Goal: Transaction & Acquisition: Purchase product/service

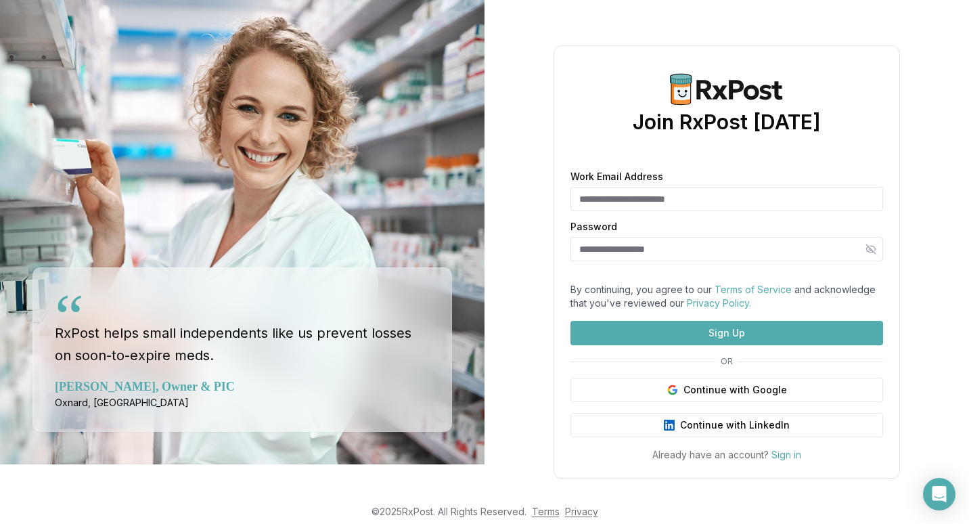
click at [627, 187] on input "Work Email Address" at bounding box center [727, 199] width 313 height 24
type input "**********"
click at [629, 237] on input "Password" at bounding box center [727, 249] width 313 height 24
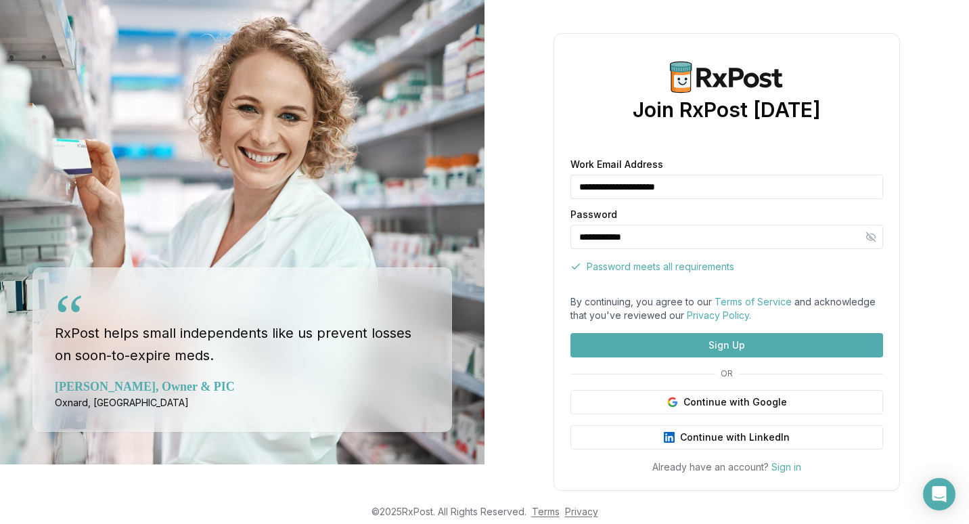
type input "**********"
click at [732, 357] on button "Sign Up" at bounding box center [727, 345] width 313 height 24
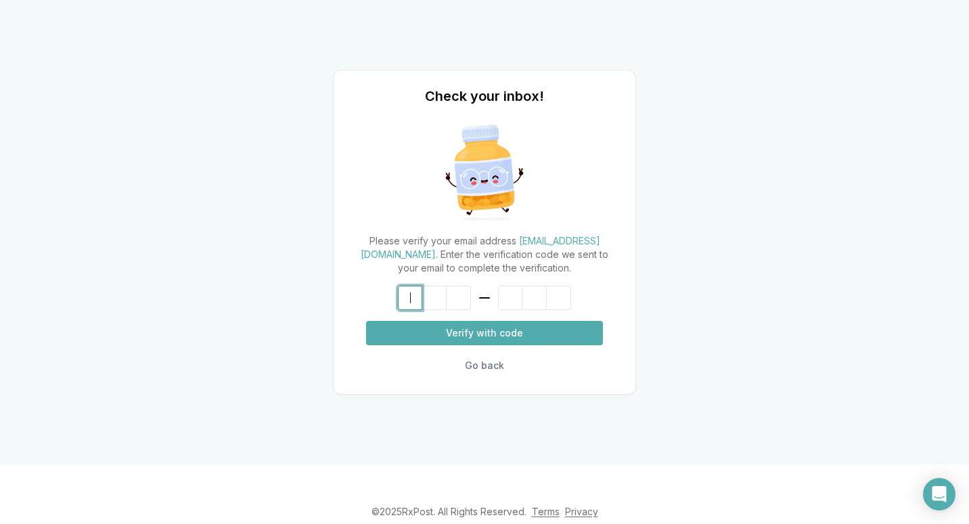
click at [410, 301] on input at bounding box center [498, 298] width 200 height 24
click at [497, 330] on button "Verify with code" at bounding box center [484, 333] width 237 height 24
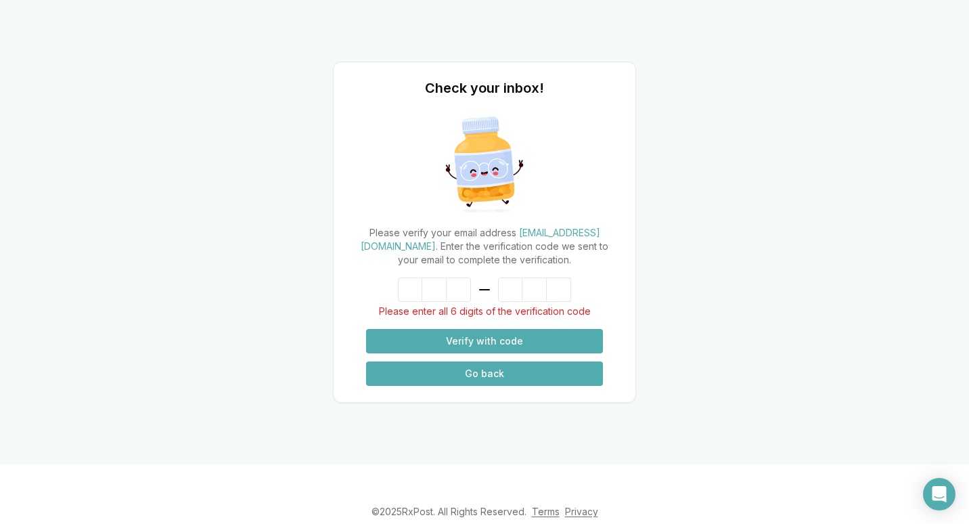
click at [491, 368] on button "Go back" at bounding box center [484, 373] width 237 height 24
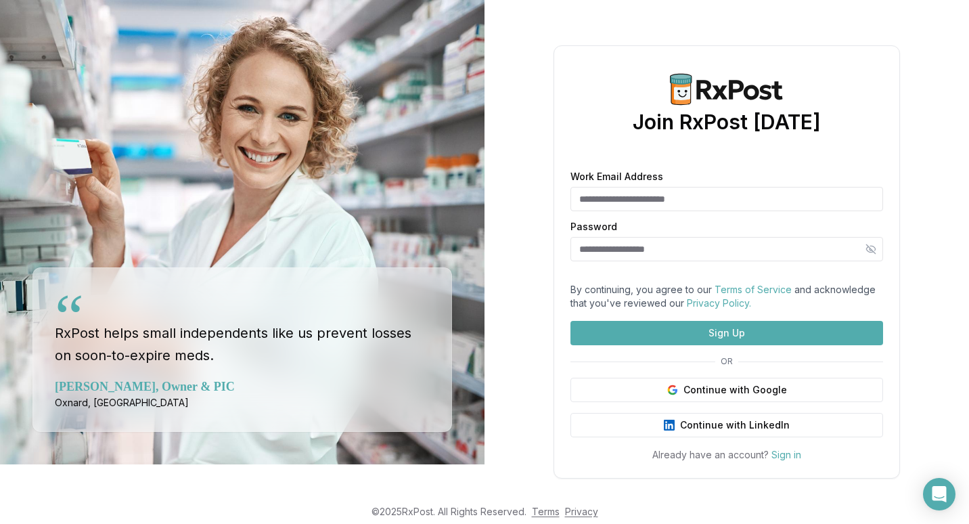
click at [674, 187] on input "Work Email Address" at bounding box center [727, 199] width 313 height 24
type input "**********"
click at [705, 345] on button "Sign Up" at bounding box center [727, 333] width 313 height 24
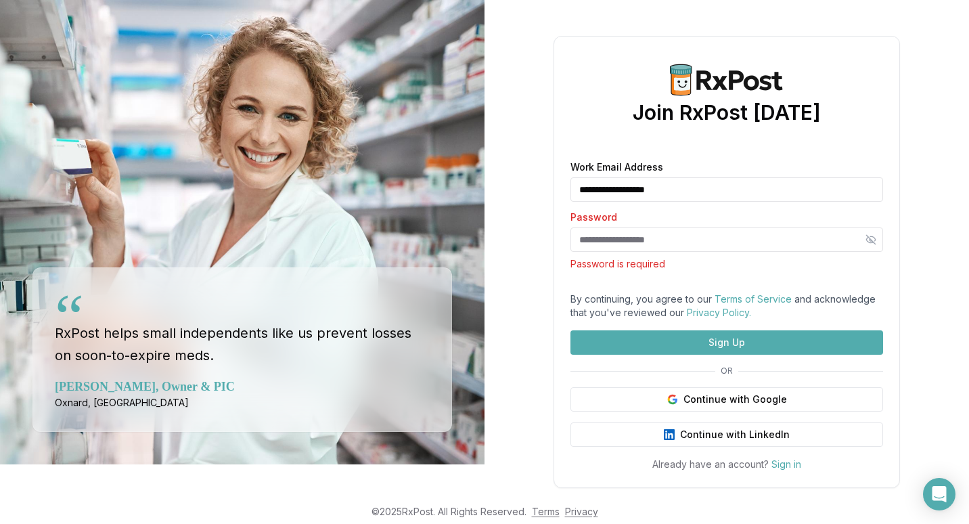
click at [593, 227] on input "Password" at bounding box center [727, 239] width 313 height 24
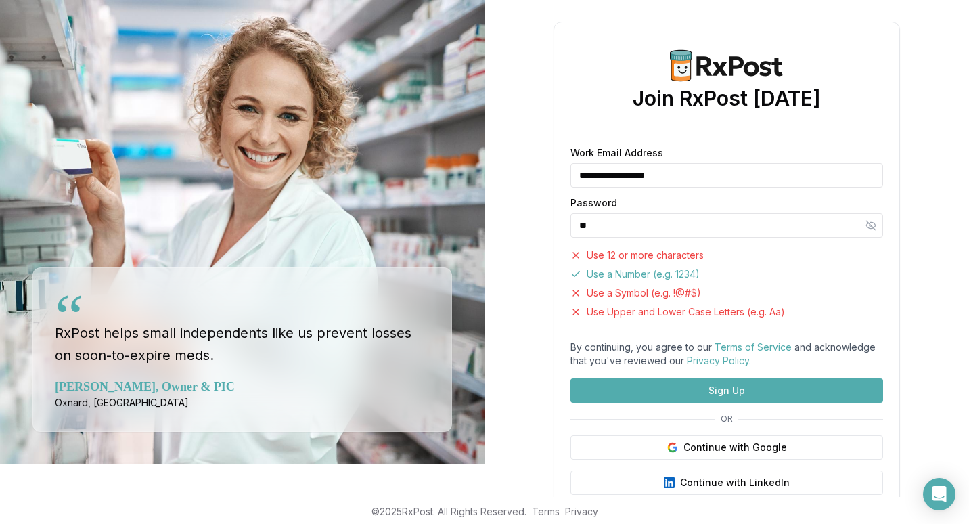
type input "*"
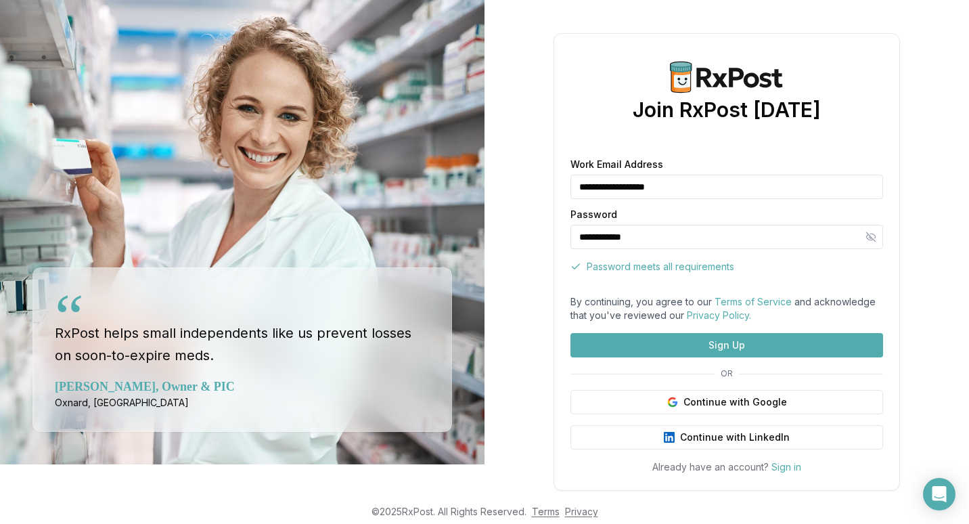
type input "**********"
click at [727, 357] on button "Sign Up" at bounding box center [727, 345] width 313 height 24
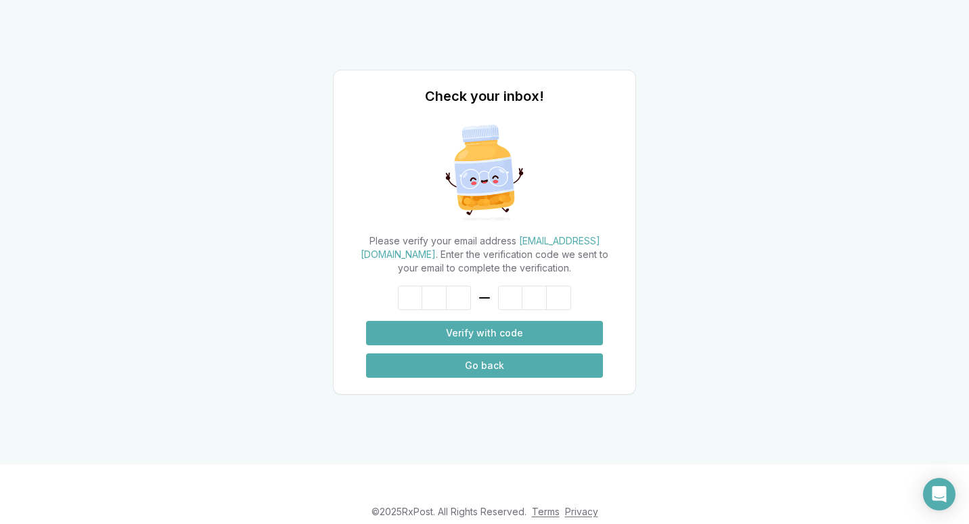
click at [484, 358] on button "Go back" at bounding box center [484, 365] width 237 height 24
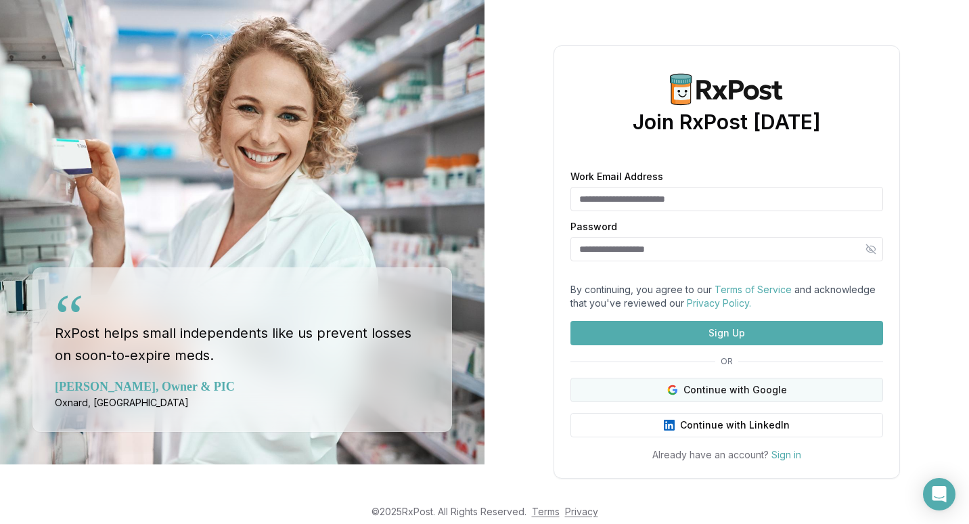
click at [730, 402] on button "Continue with Google" at bounding box center [727, 390] width 313 height 24
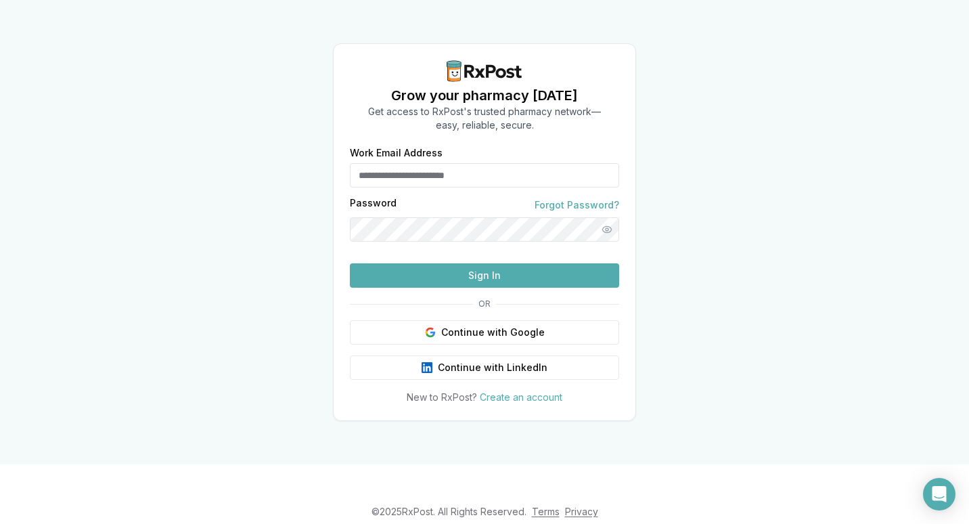
click at [478, 163] on input "Work Email Address" at bounding box center [484, 175] width 269 height 24
type input "**********"
click at [578, 198] on link "Forgot Password?" at bounding box center [577, 205] width 85 height 14
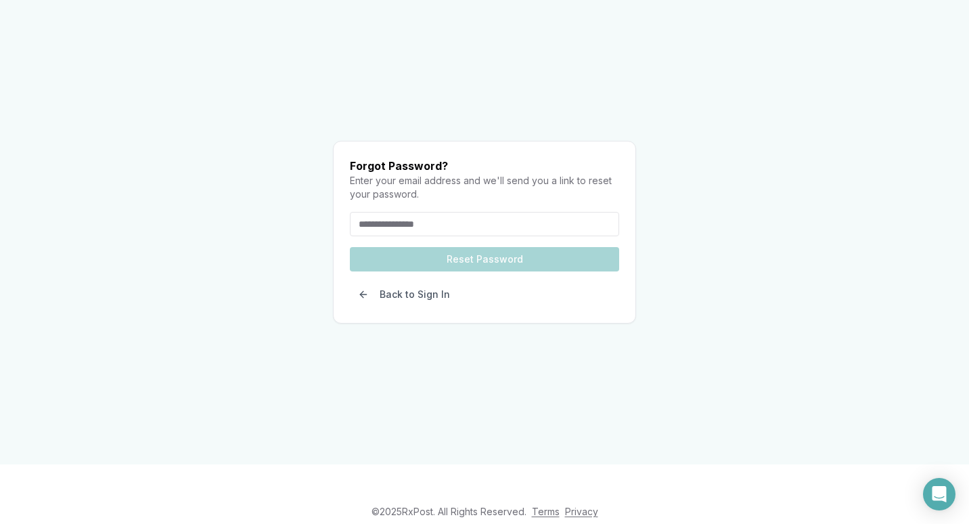
click at [421, 212] on input "email" at bounding box center [484, 224] width 269 height 24
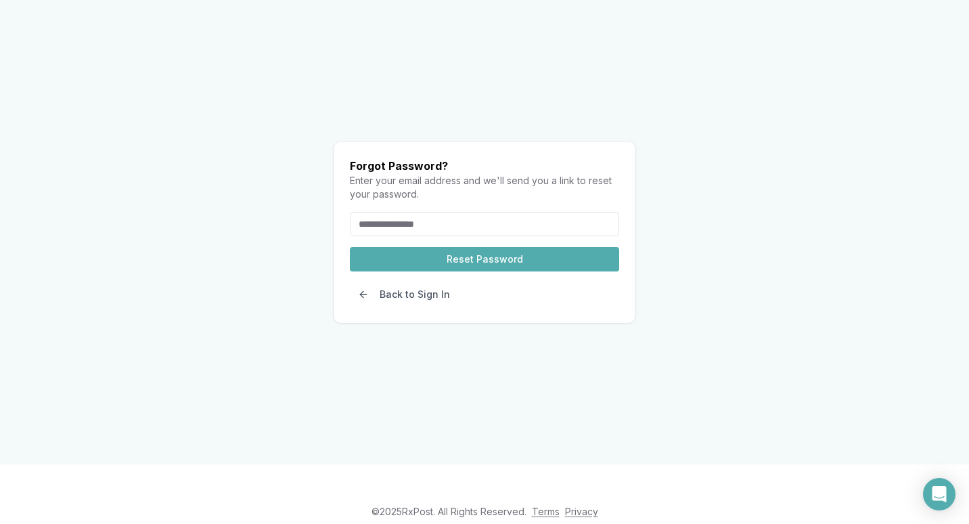
type input "**********"
click at [489, 247] on button "Reset Password" at bounding box center [484, 259] width 269 height 24
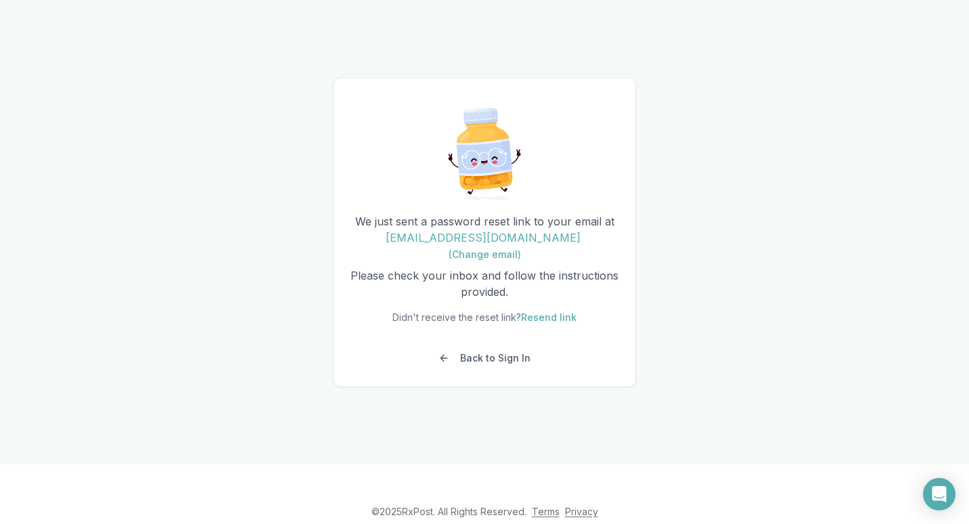
click at [500, 387] on div "We just sent a password reset link to your email at jsolano@lifestarrx.com (Cha…" at bounding box center [484, 232] width 303 height 310
click at [491, 370] on button "Back to Sign In" at bounding box center [484, 358] width 108 height 24
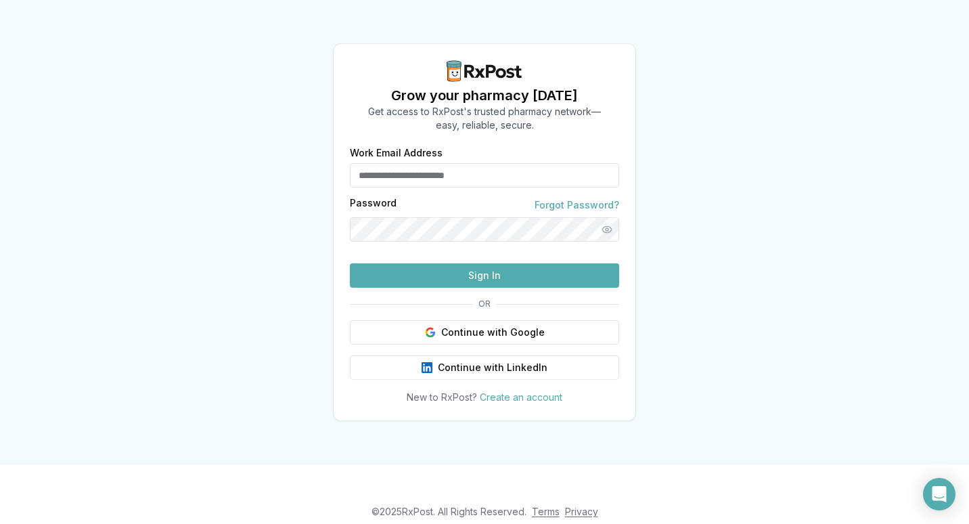
click at [426, 163] on input "Work Email Address" at bounding box center [484, 175] width 269 height 24
type input "**********"
click at [389, 222] on form "**********" at bounding box center [484, 217] width 269 height 139
click at [476, 288] on button "Sign In" at bounding box center [484, 275] width 269 height 24
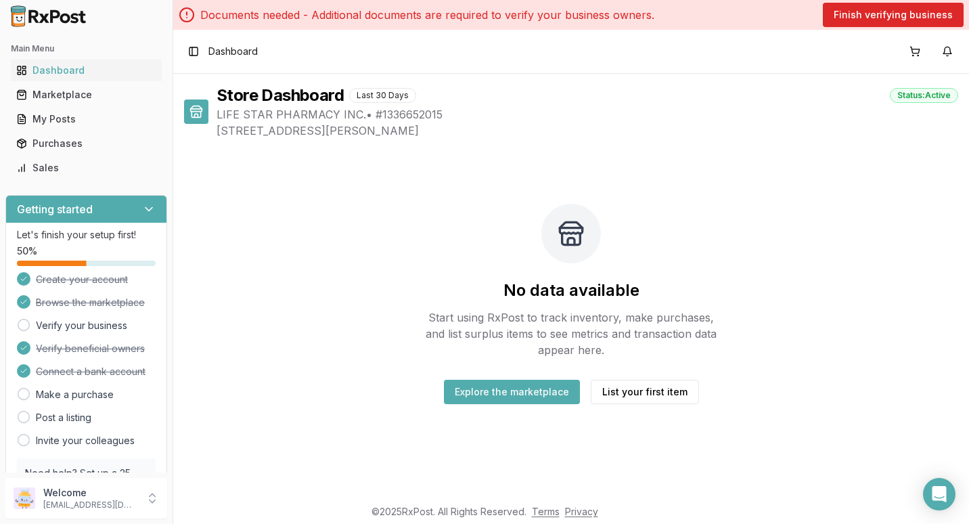
click at [435, 261] on div "No data available Start using RxPost to track inventory, make purchases, and li…" at bounding box center [571, 303] width 774 height 287
click at [77, 325] on link "Verify your business" at bounding box center [81, 326] width 91 height 14
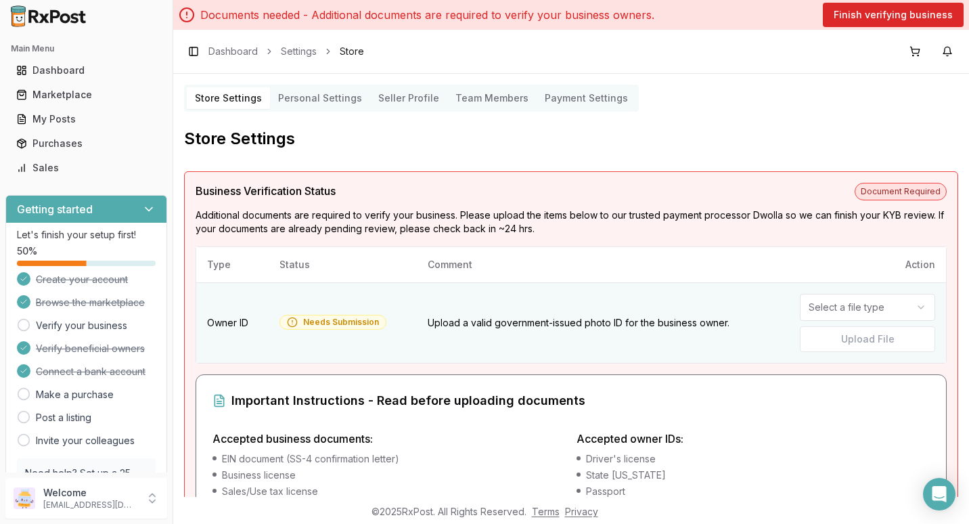
click at [860, 340] on label "Upload File" at bounding box center [867, 339] width 135 height 26
click at [869, 346] on label "Upload File" at bounding box center [867, 339] width 135 height 26
click at [867, 337] on label "Upload File" at bounding box center [867, 339] width 135 height 26
click at [914, 307] on html "Main Menu Dashboard Marketplace My Posts Purchases Sales Getting started Let's …" at bounding box center [484, 262] width 969 height 524
click at [859, 340] on label "Upload File" at bounding box center [867, 339] width 135 height 26
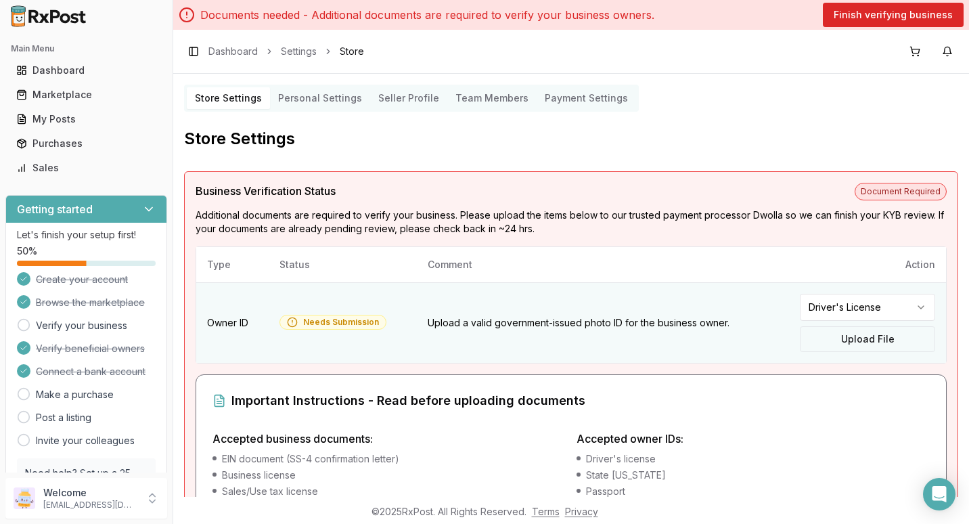
click at [0, 0] on input "Upload File" at bounding box center [0, 0] width 0 height 0
click at [862, 340] on label "Upload File" at bounding box center [867, 339] width 135 height 26
click at [0, 0] on input "Upload File" at bounding box center [0, 0] width 0 height 0
click at [865, 342] on label "Upload File" at bounding box center [867, 339] width 135 height 26
click at [0, 0] on input "Upload File" at bounding box center [0, 0] width 0 height 0
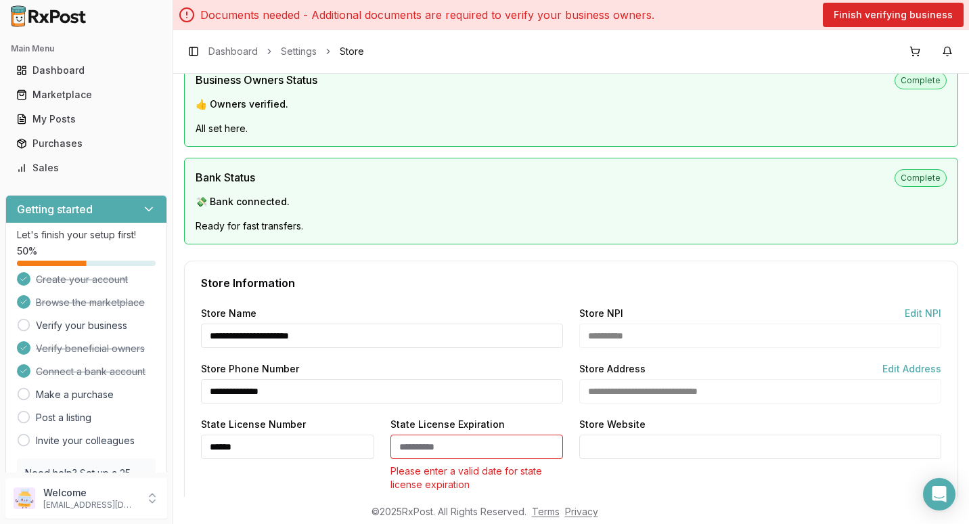
scroll to position [672, 0]
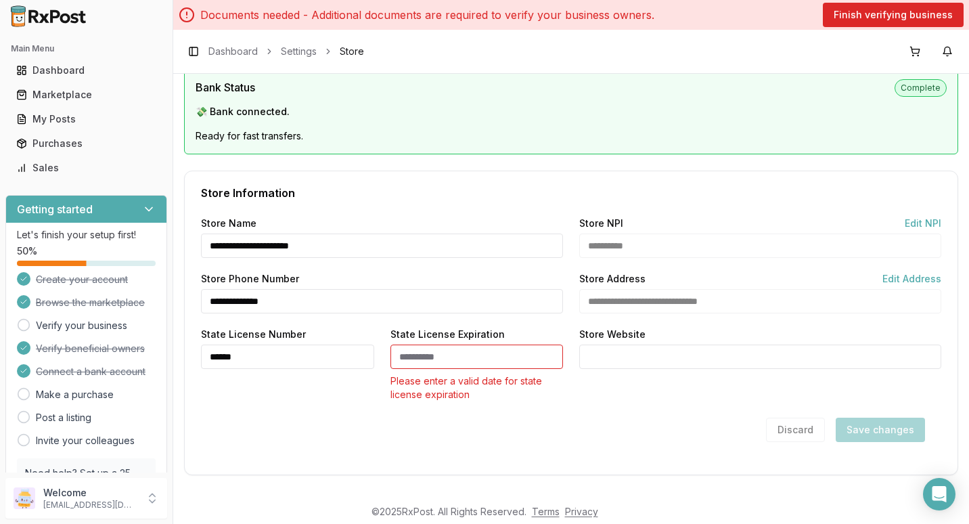
click at [408, 354] on input "State License Expiration" at bounding box center [477, 357] width 173 height 24
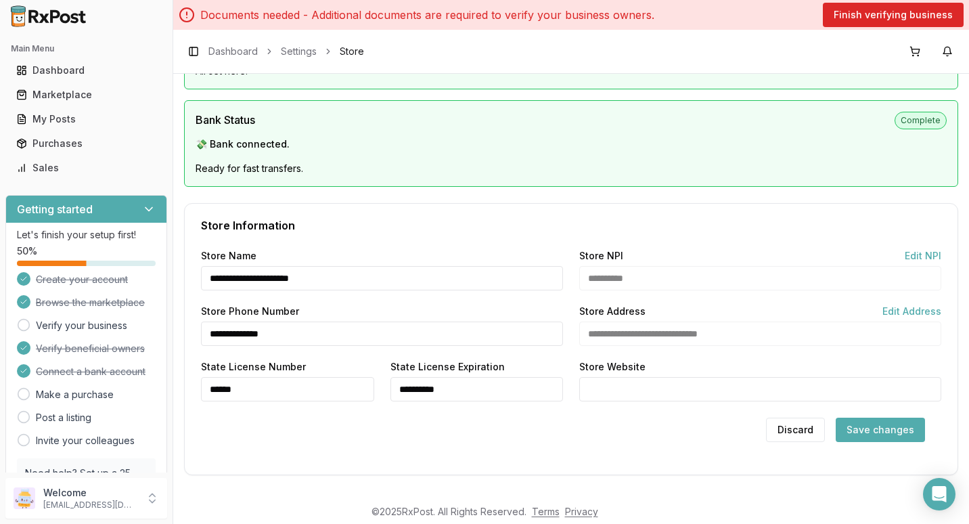
type input "**********"
click at [868, 432] on button "Save changes" at bounding box center [880, 430] width 89 height 24
click at [64, 398] on link "Make a purchase" at bounding box center [75, 395] width 78 height 14
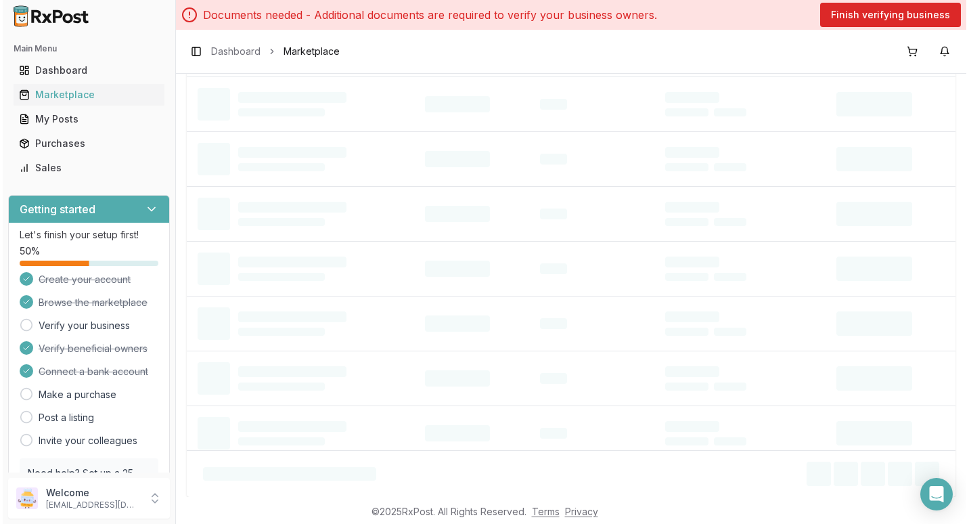
scroll to position [124, 0]
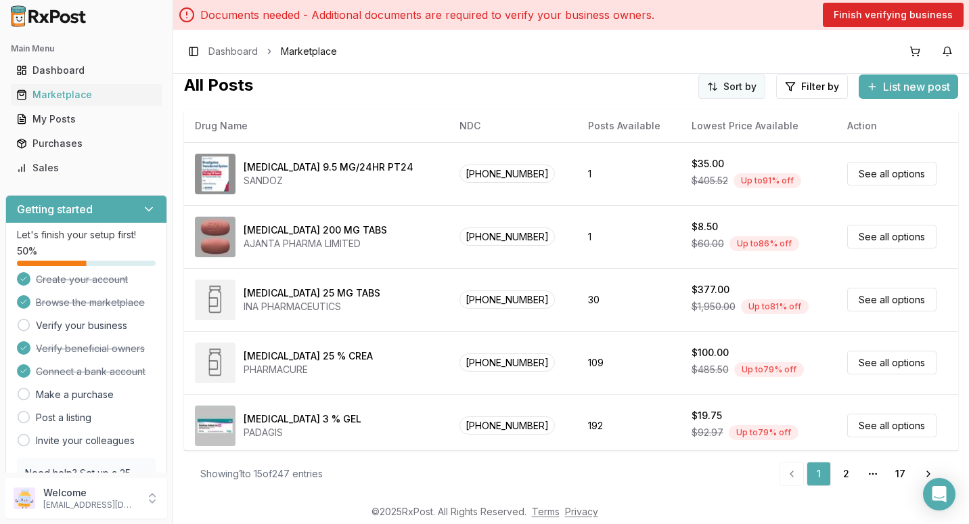
click at [725, 79] on html "Main Menu Dashboard Marketplace My Posts Purchases Sales Getting started Let's …" at bounding box center [484, 262] width 969 height 524
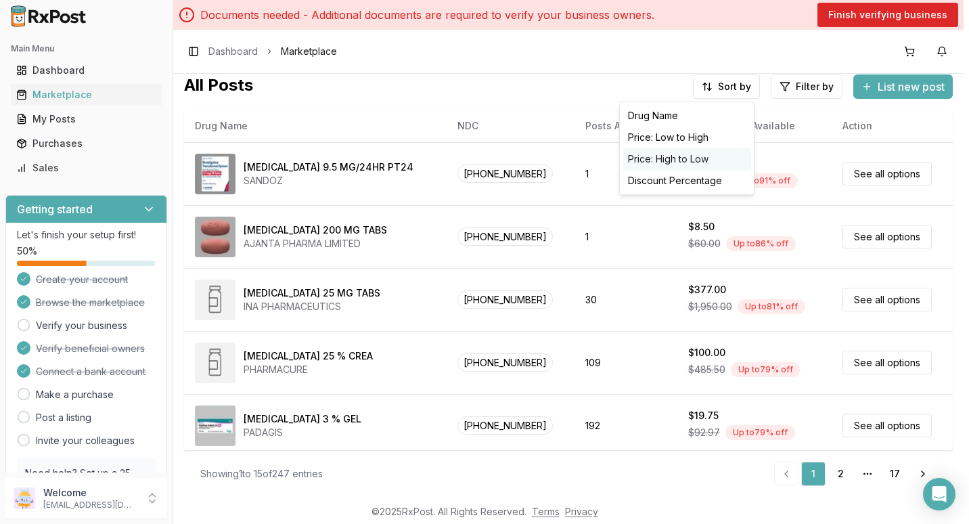
click at [670, 159] on div "Price: High to Low" at bounding box center [687, 159] width 129 height 22
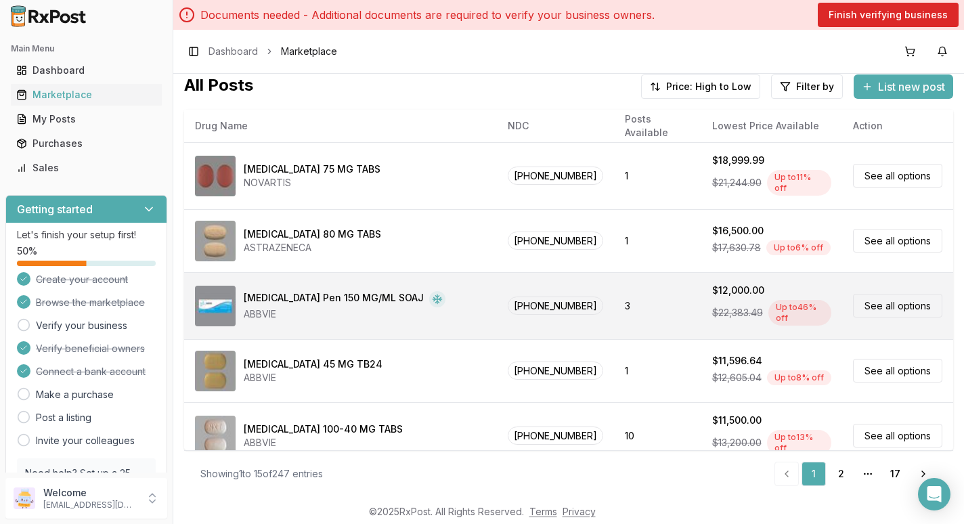
click at [893, 298] on link "See all options" at bounding box center [897, 306] width 89 height 24
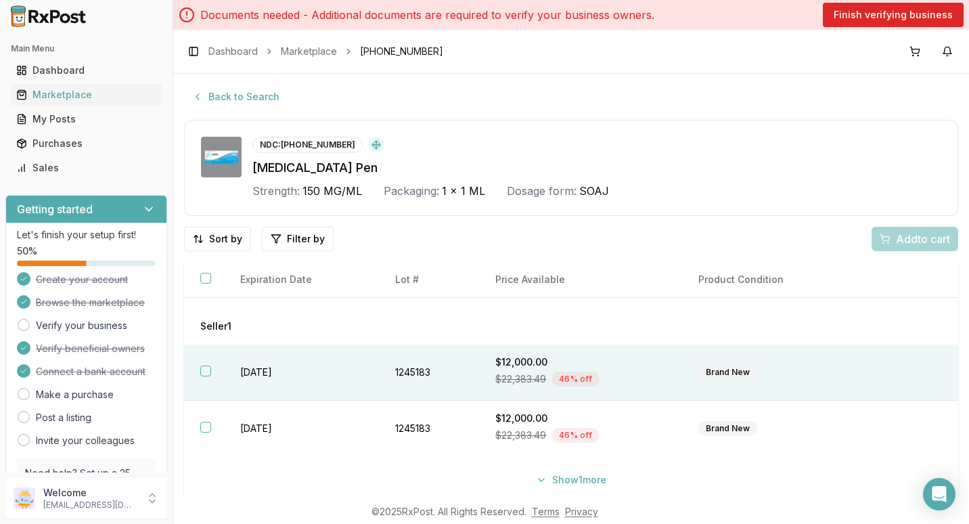
click at [208, 368] on button "button" at bounding box center [205, 370] width 11 height 11
drag, startPoint x: 282, startPoint y: 144, endPoint x: 345, endPoint y: 142, distance: 63.0
click at [345, 142] on div "NDC: 00074-2100-01" at bounding box center [307, 145] width 110 height 16
drag, startPoint x: 345, startPoint y: 142, endPoint x: 329, endPoint y: 147, distance: 16.9
copy div "00074-2100-01"
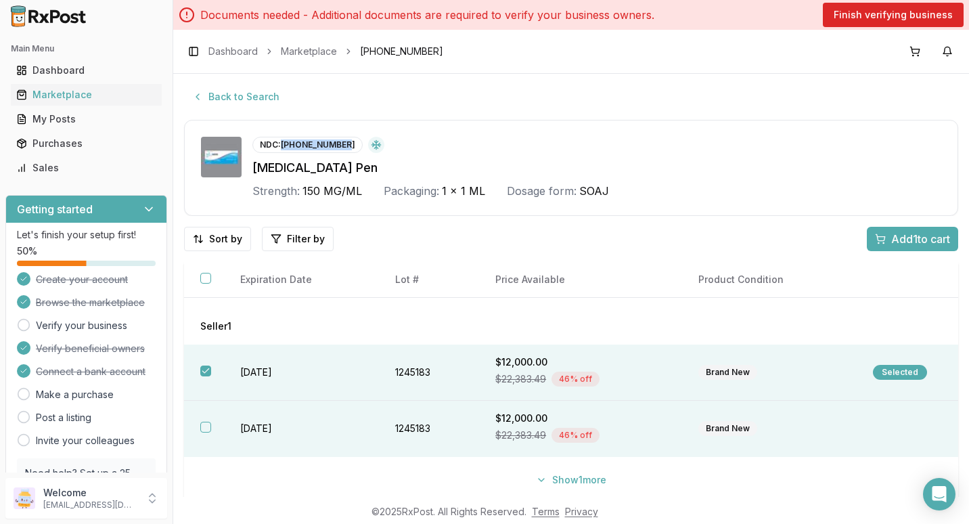
click at [205, 429] on button "button" at bounding box center [205, 427] width 11 height 11
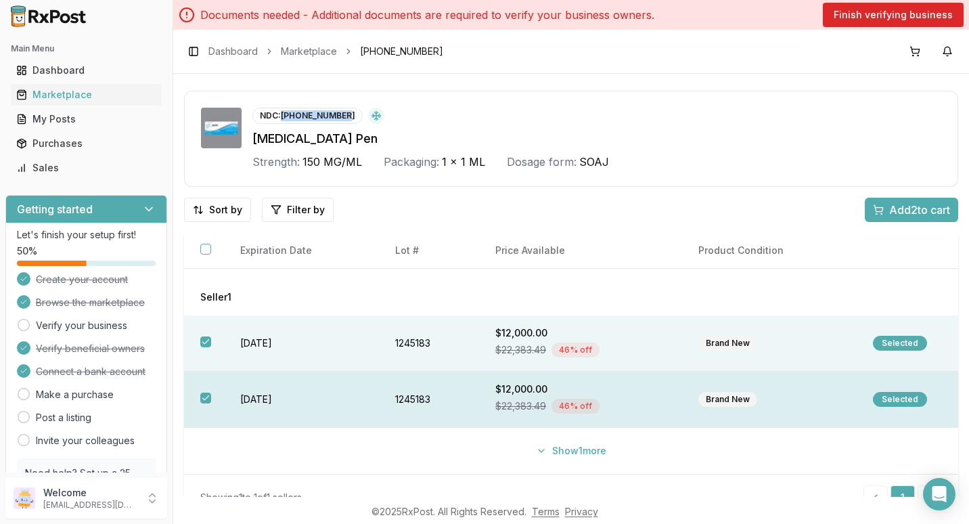
scroll to position [53, 0]
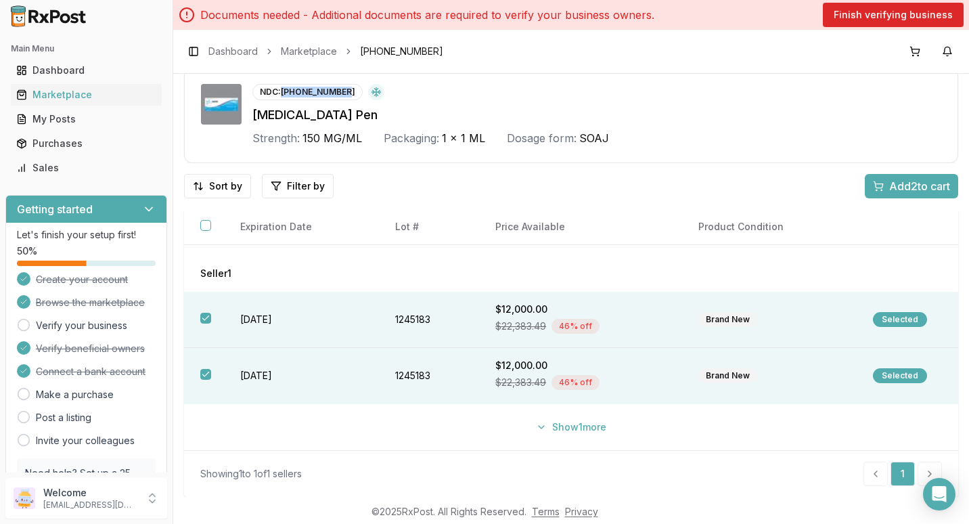
click at [906, 187] on span "Add 2 to cart" at bounding box center [919, 186] width 61 height 16
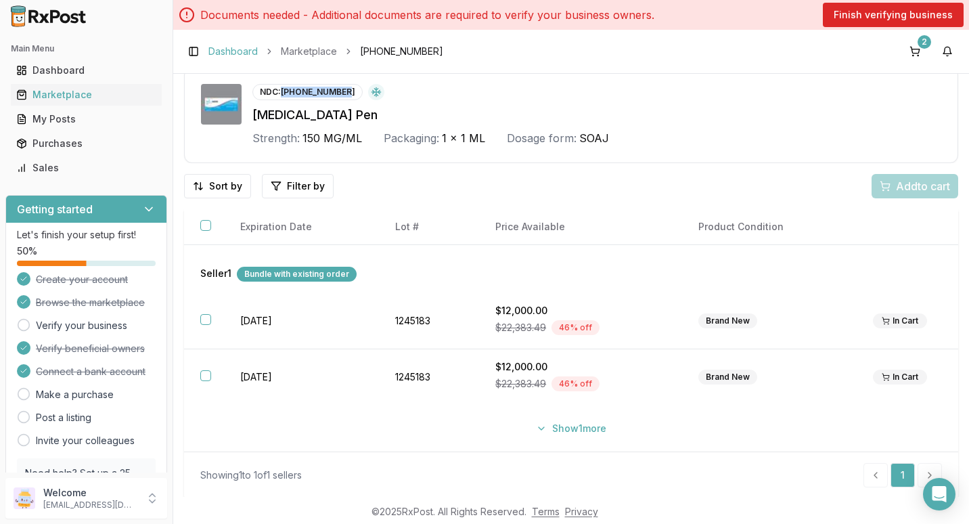
click at [224, 51] on link "Dashboard" at bounding box center [232, 52] width 49 height 14
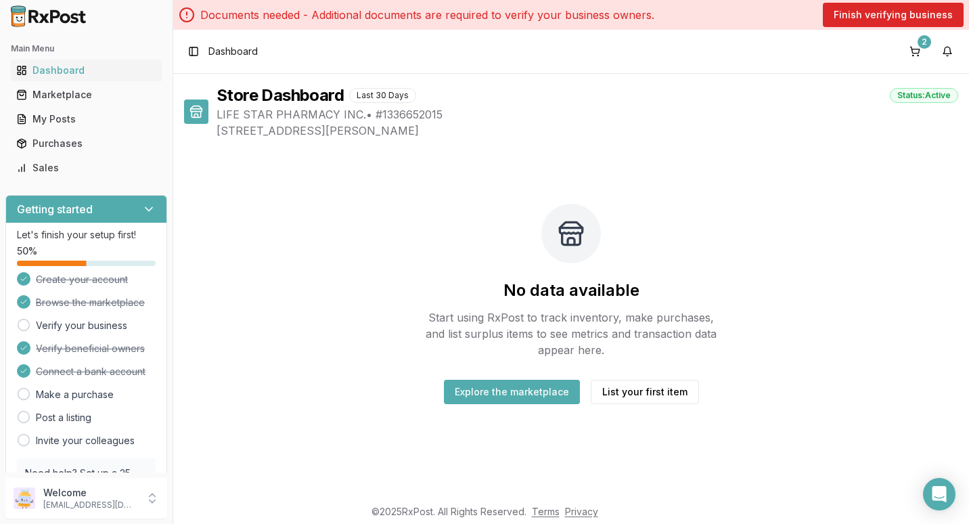
click at [215, 51] on span "Dashboard" at bounding box center [232, 52] width 49 height 14
click at [83, 398] on link "Make a purchase" at bounding box center [75, 395] width 78 height 14
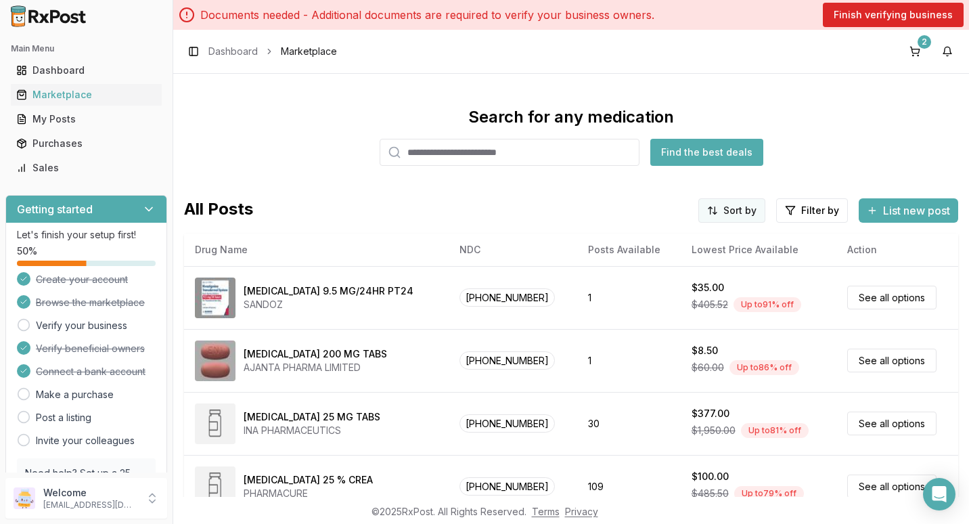
click at [725, 206] on html "Main Menu Dashboard Marketplace My Posts Purchases Sales Getting started Let's …" at bounding box center [484, 262] width 969 height 524
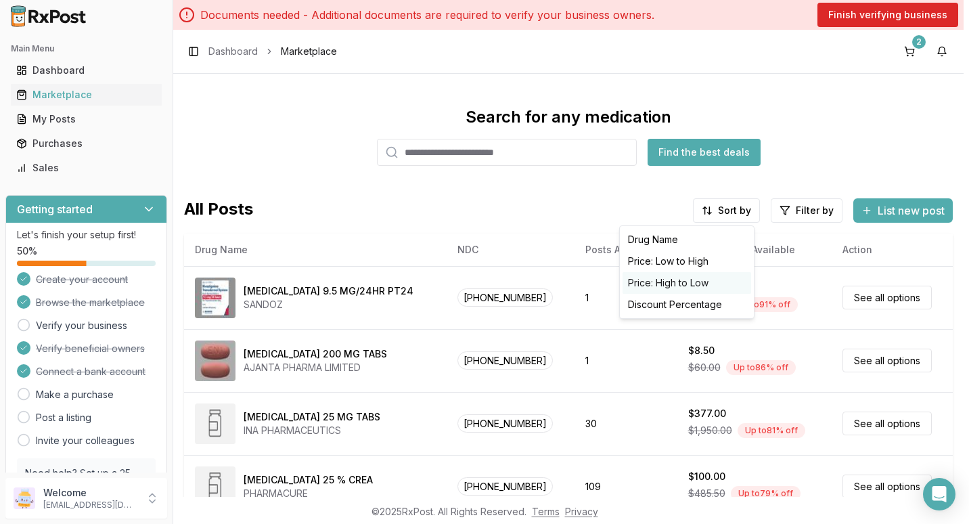
click at [683, 283] on div "Price: High to Low" at bounding box center [687, 283] width 129 height 22
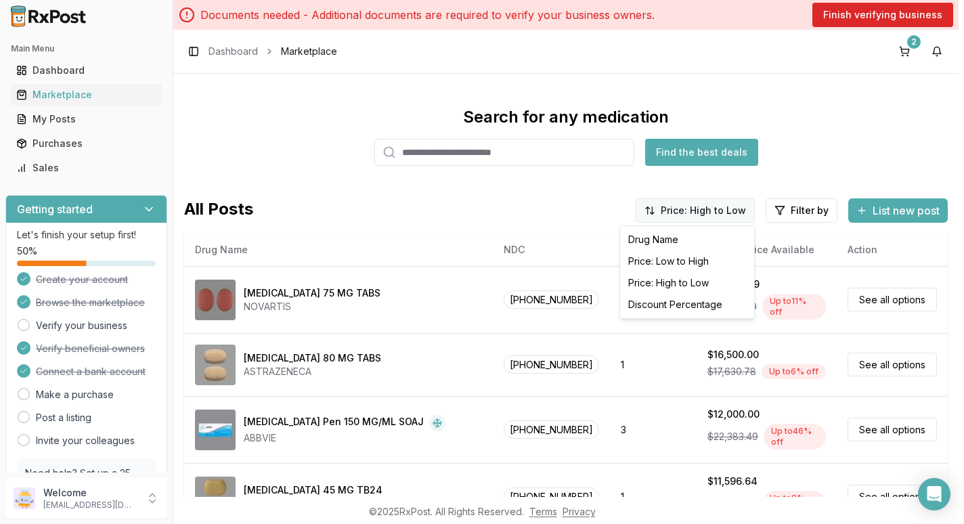
click at [715, 211] on html "Main Menu Dashboard Marketplace My Posts Purchases Sales Getting started Let's …" at bounding box center [482, 262] width 964 height 524
click at [344, 333] on html "Main Menu Dashboard Marketplace My Posts Purchases Sales Getting started Let's …" at bounding box center [484, 262] width 969 height 524
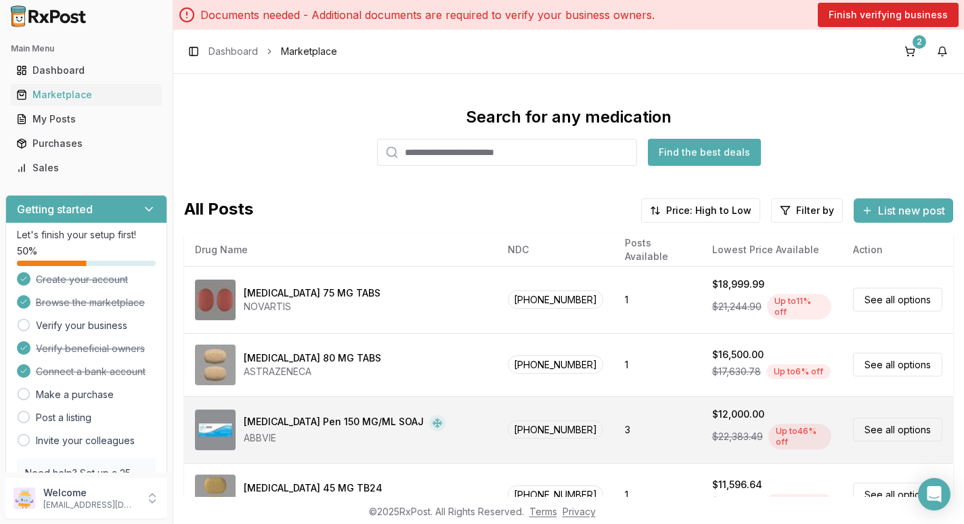
click at [897, 424] on link "See all options" at bounding box center [897, 430] width 89 height 24
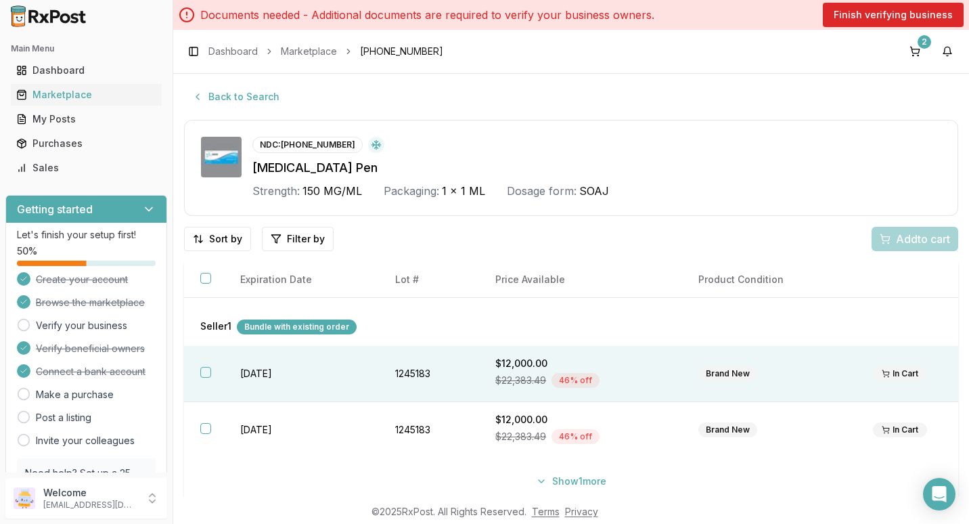
click at [206, 370] on button "button" at bounding box center [205, 372] width 11 height 11
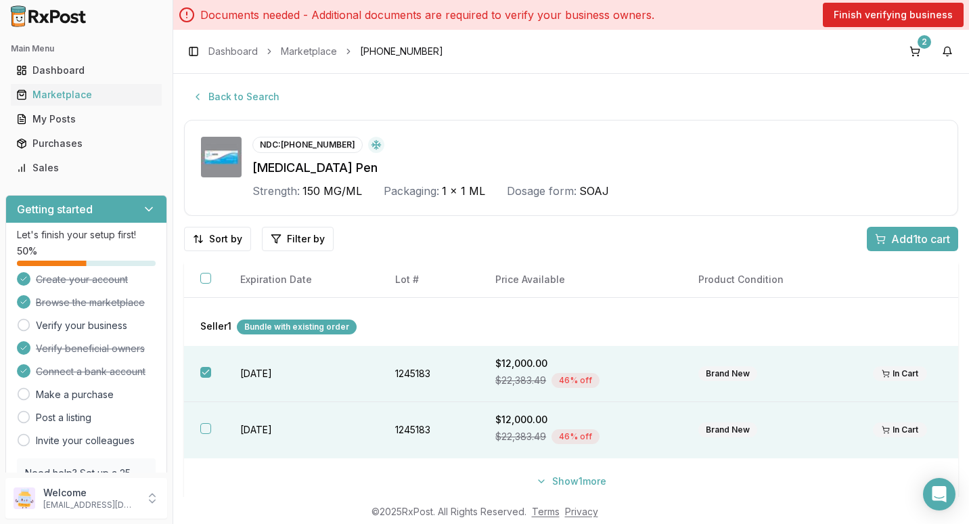
click at [204, 426] on button "button" at bounding box center [205, 428] width 11 height 11
click at [906, 236] on span "Add 2 to cart" at bounding box center [919, 239] width 61 height 16
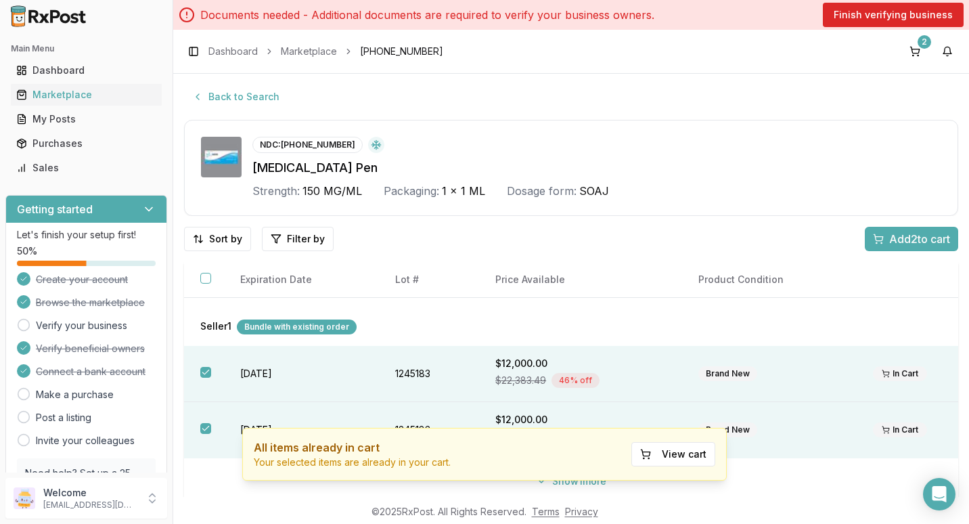
click at [604, 236] on div "Sort by Filter by" at bounding box center [442, 239] width 516 height 24
click at [298, 51] on link "Marketplace" at bounding box center [309, 52] width 56 height 14
click at [307, 49] on link "Marketplace" at bounding box center [309, 52] width 56 height 14
click at [320, 49] on link "Marketplace" at bounding box center [309, 52] width 56 height 14
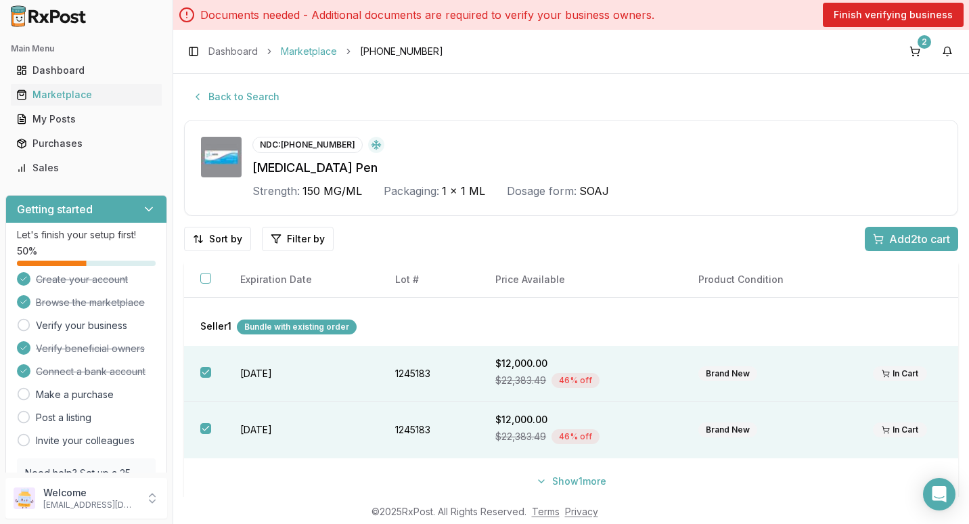
click at [315, 51] on link "Marketplace" at bounding box center [309, 52] width 56 height 14
click at [73, 401] on div "Create your account Browse the marketplace Verify your business Verify benefici…" at bounding box center [86, 359] width 139 height 176
drag, startPoint x: 72, startPoint y: 401, endPoint x: 71, endPoint y: 391, distance: 9.6
click at [72, 391] on link "Make a purchase" at bounding box center [75, 395] width 78 height 14
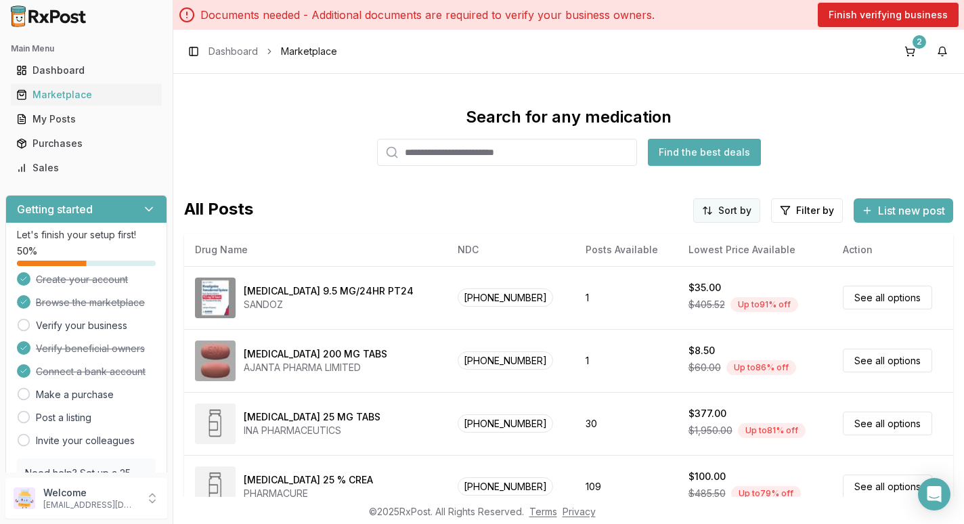
click at [722, 216] on html "Main Menu Dashboard Marketplace My Posts Purchases Sales Getting started Let's …" at bounding box center [482, 262] width 964 height 524
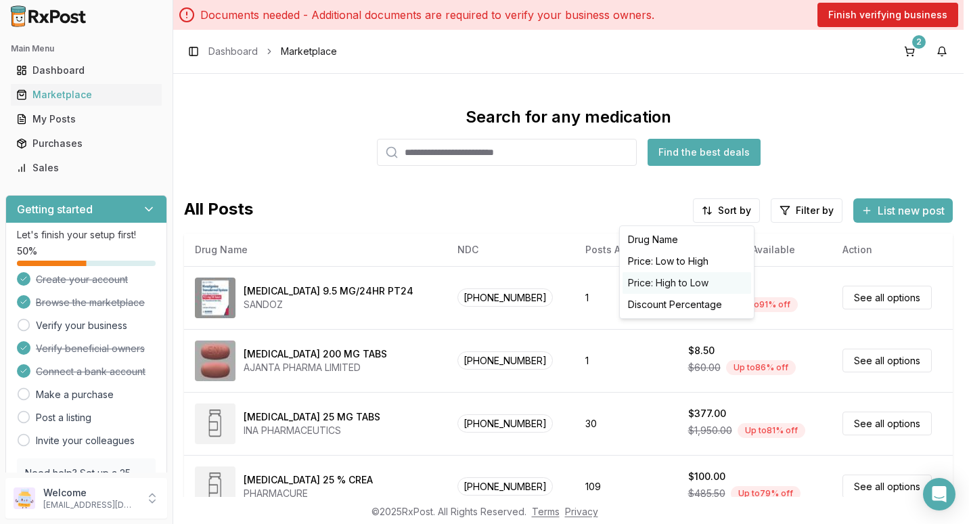
click at [674, 282] on div "Price: High to Low" at bounding box center [687, 283] width 129 height 22
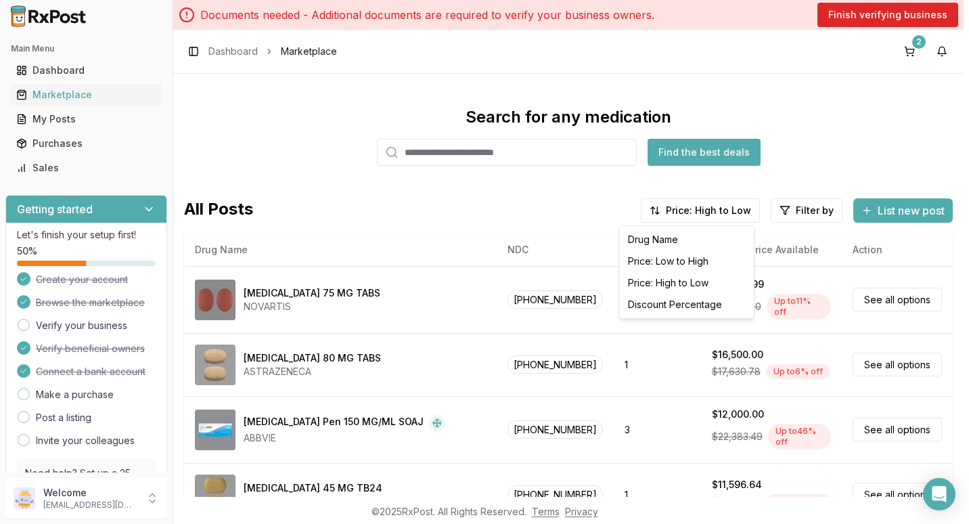
click at [944, 458] on html "Main Menu Dashboard Marketplace My Posts Purchases Sales Getting started Let's …" at bounding box center [484, 262] width 969 height 524
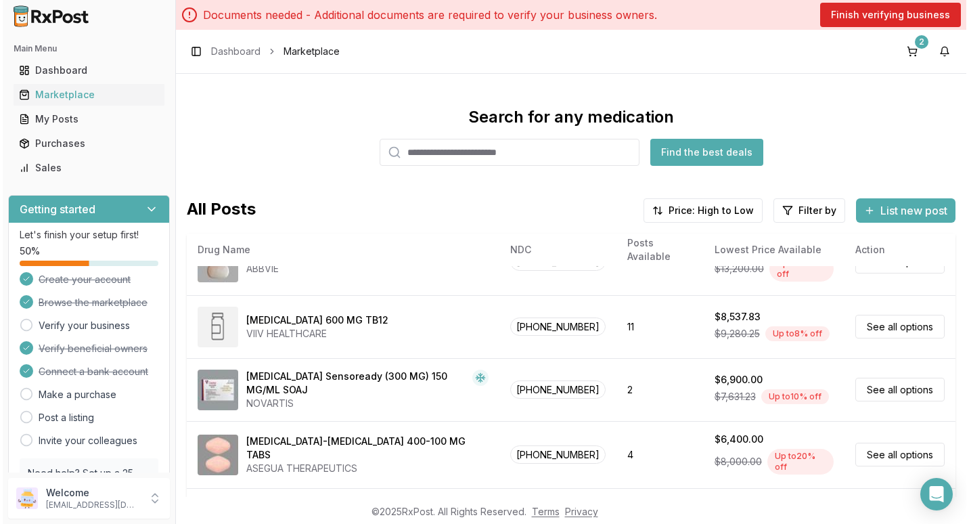
scroll to position [596, 0]
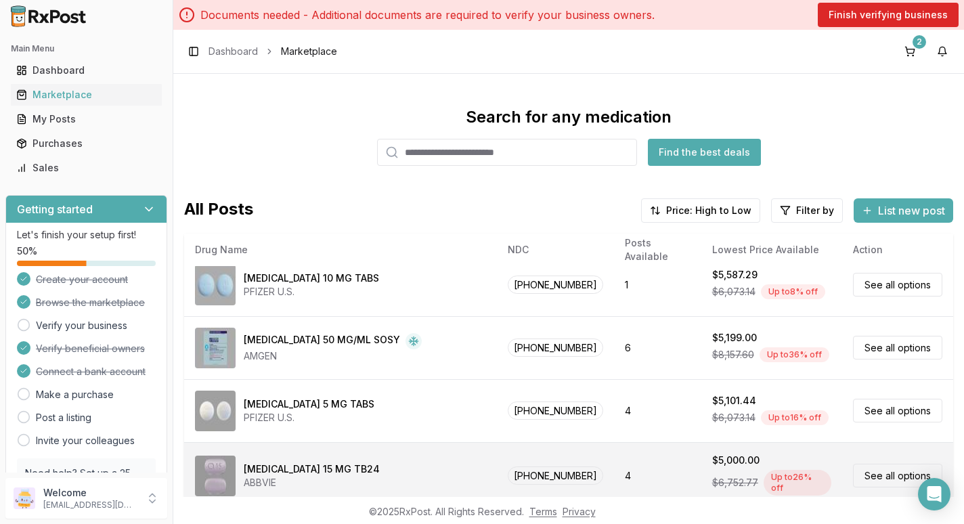
click at [879, 464] on link "See all options" at bounding box center [897, 476] width 89 height 24
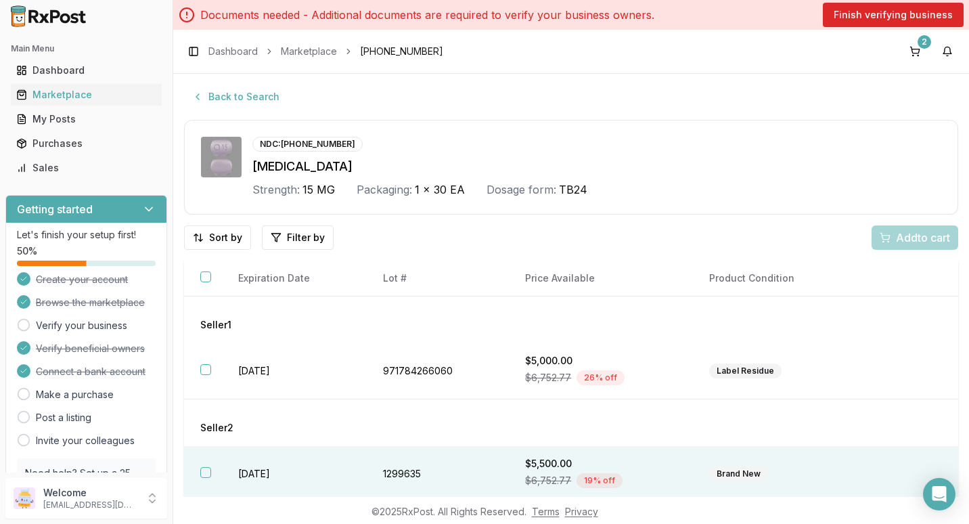
click at [203, 470] on button "button" at bounding box center [205, 472] width 11 height 11
click at [904, 243] on span "Add 1 to cart" at bounding box center [920, 237] width 59 height 16
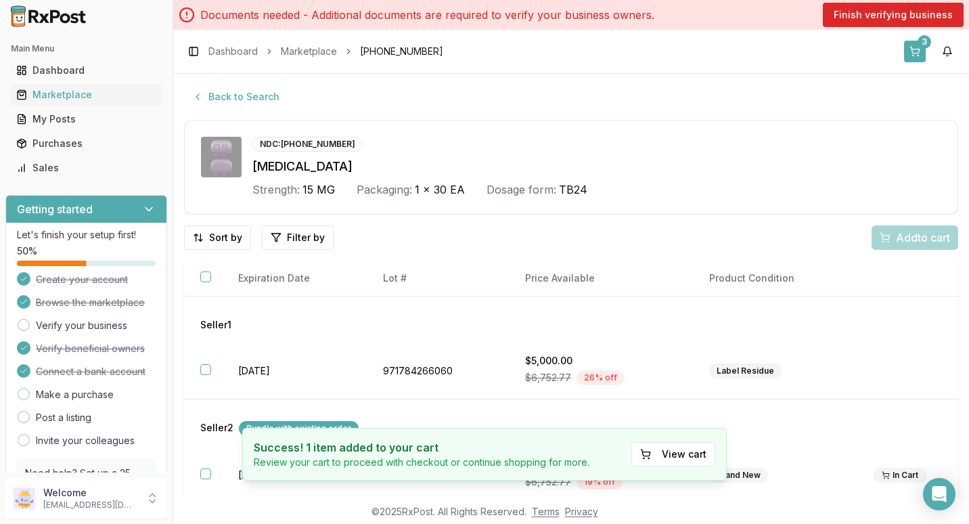
click at [920, 41] on div "3" at bounding box center [925, 42] width 14 height 14
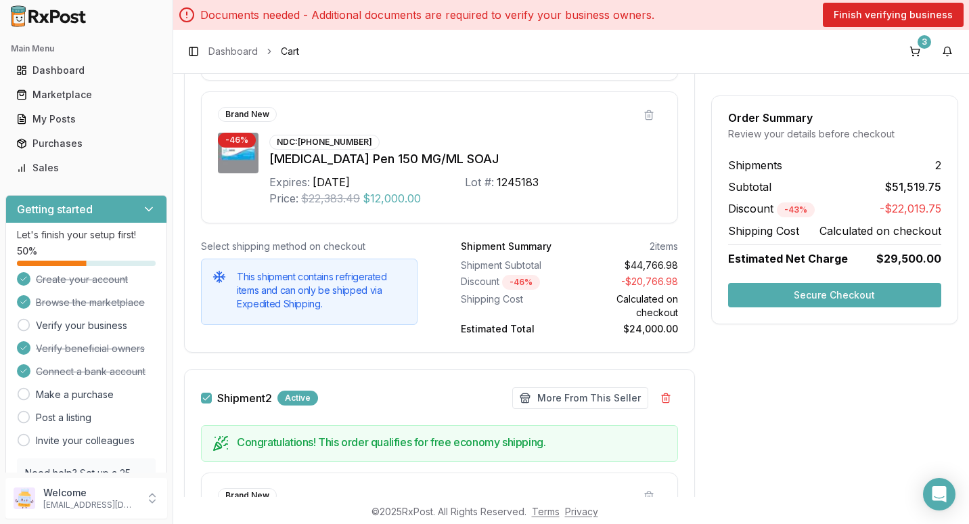
scroll to position [394, 0]
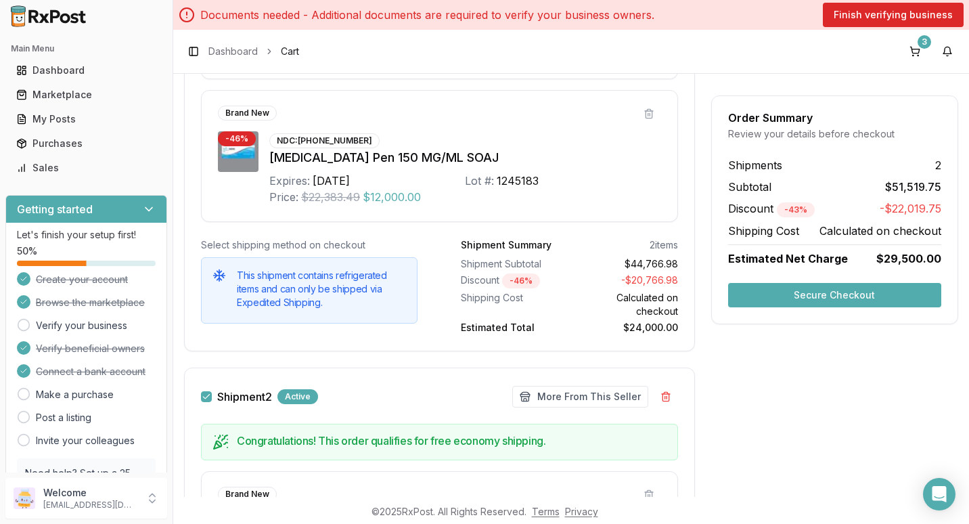
click at [862, 290] on button "Secure Checkout" at bounding box center [834, 295] width 213 height 24
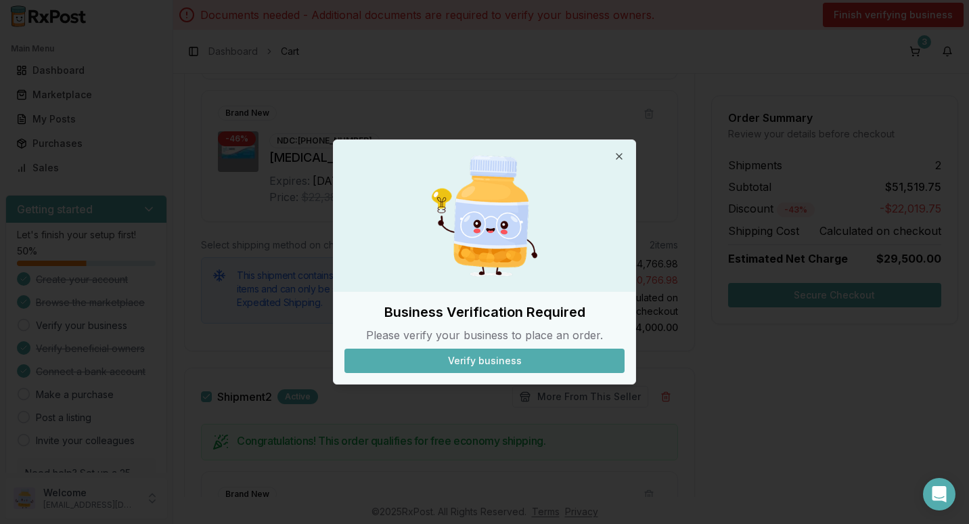
click at [479, 365] on button "Verify business" at bounding box center [485, 361] width 280 height 24
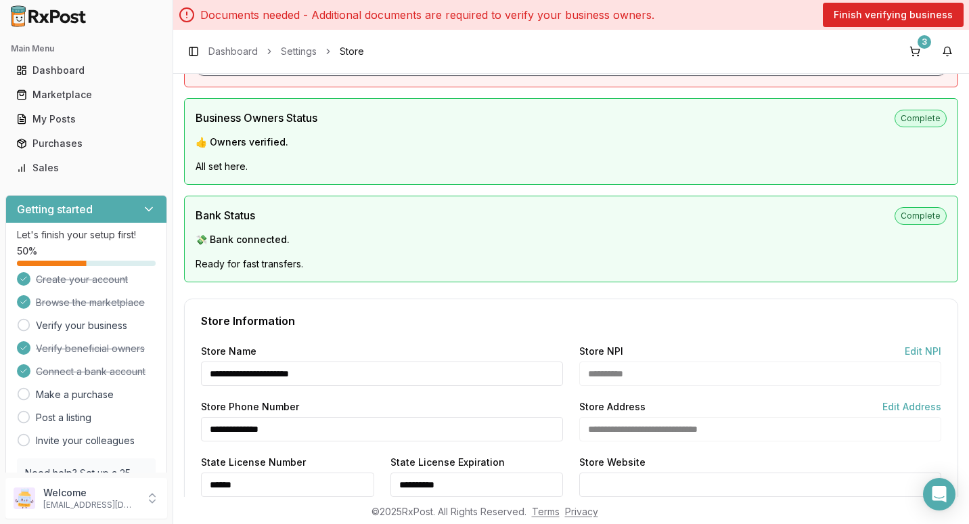
scroll to position [703, 0]
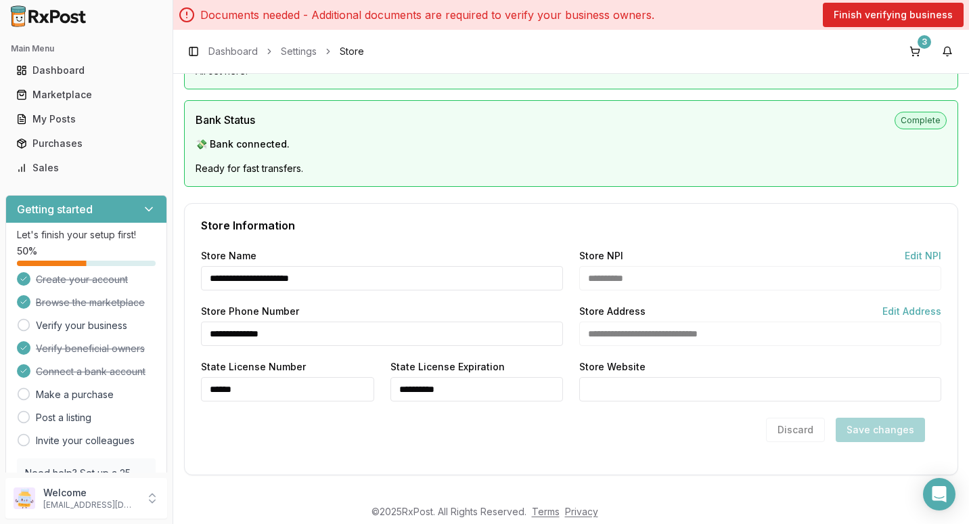
click at [641, 387] on input "Store Website" at bounding box center [760, 389] width 362 height 24
type input "*"
click at [870, 423] on button "Save changes" at bounding box center [880, 430] width 89 height 24
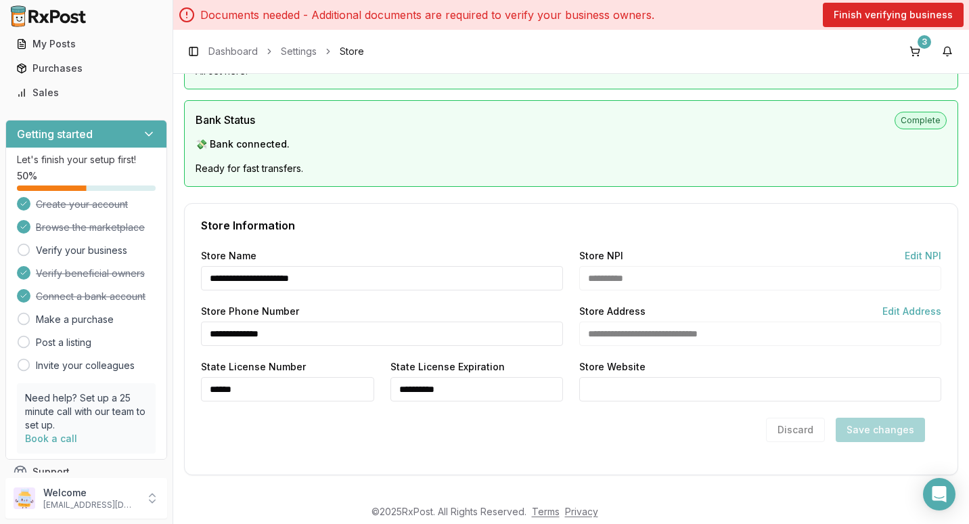
scroll to position [84, 0]
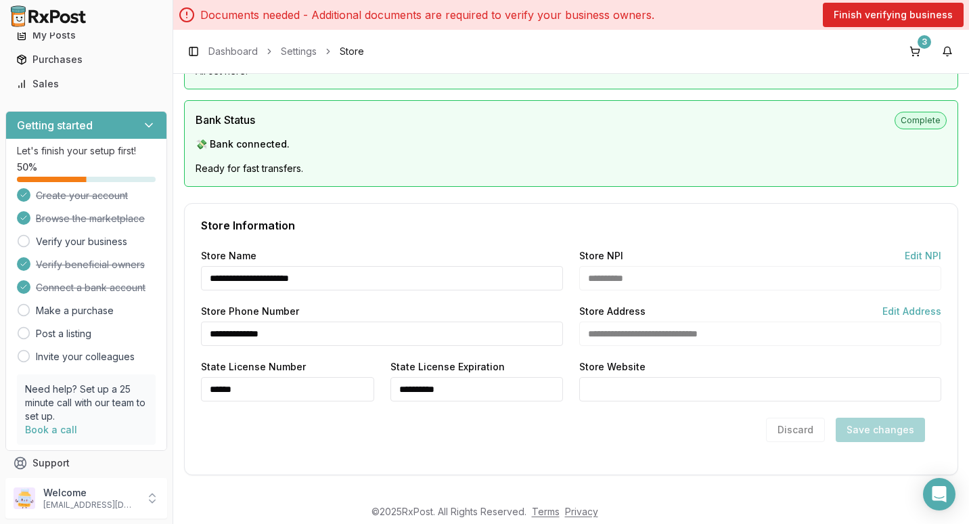
click at [879, 432] on div "Discard Save changes" at bounding box center [845, 430] width 159 height 24
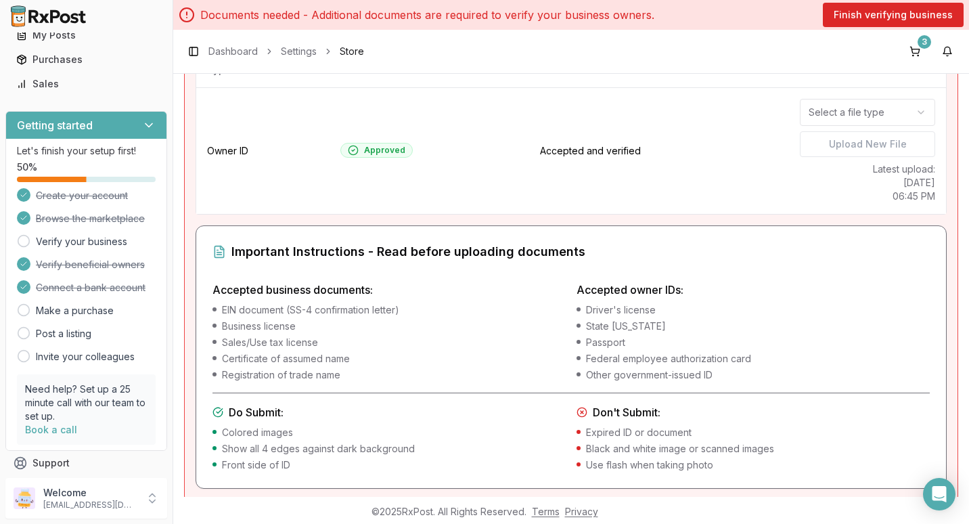
scroll to position [0, 0]
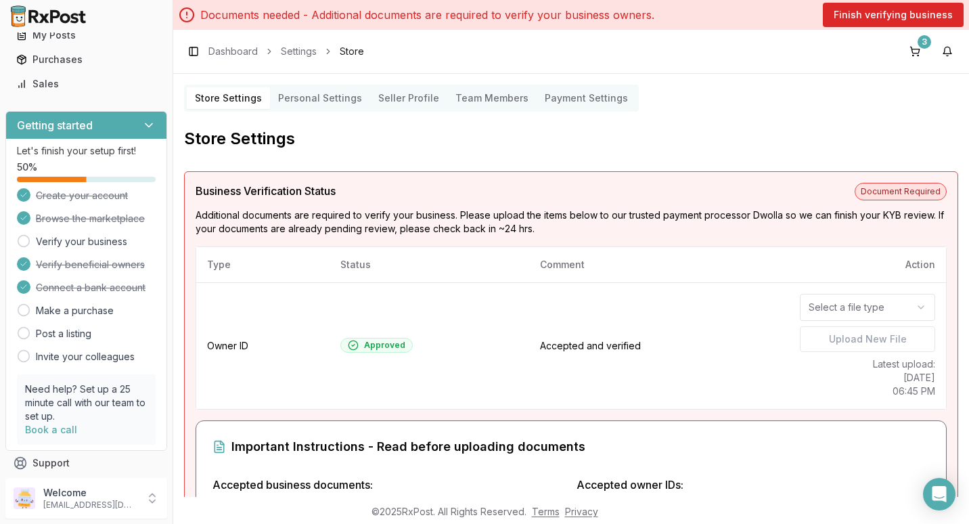
click at [899, 187] on span "Document Required" at bounding box center [901, 192] width 92 height 18
click at [887, 193] on span "Document Required" at bounding box center [901, 192] width 92 height 18
click at [886, 193] on span "Document Required" at bounding box center [901, 192] width 92 height 18
drag, startPoint x: 886, startPoint y: 193, endPoint x: 801, endPoint y: 204, distance: 85.4
click at [801, 204] on div "Business Verification Status Document Required Additional documents are require…" at bounding box center [571, 433] width 774 height 524
